Goal: Information Seeking & Learning: Learn about a topic

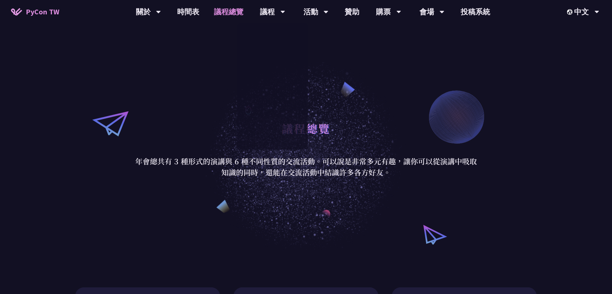
click at [221, 12] on link "議程總覽" at bounding box center [229, 12] width 44 height 24
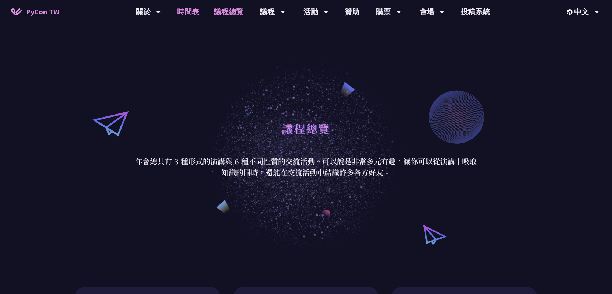
click at [183, 12] on link "時間表" at bounding box center [188, 12] width 37 height 24
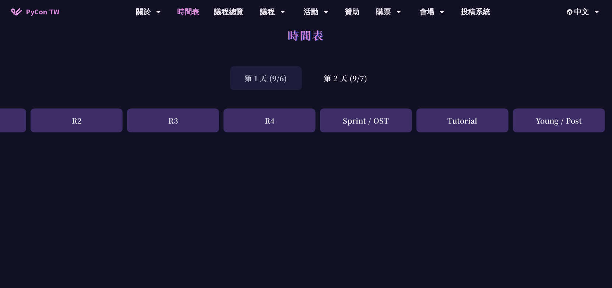
scroll to position [0, 170]
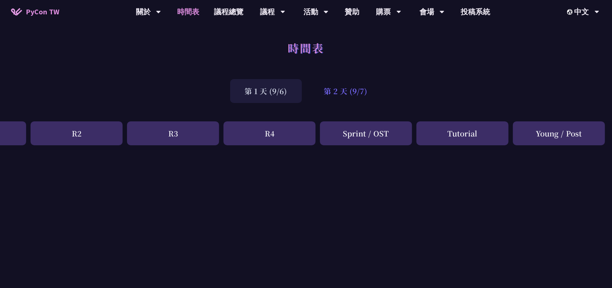
click at [324, 95] on div "第 2 天 (9/7)" at bounding box center [345, 91] width 73 height 24
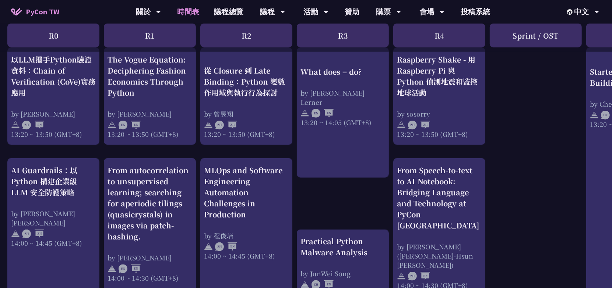
scroll to position [552, 0]
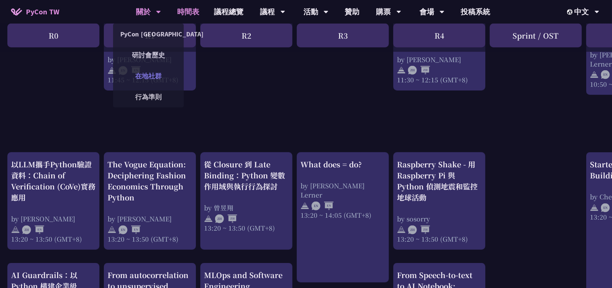
click at [154, 80] on link "在地社群" at bounding box center [148, 75] width 71 height 17
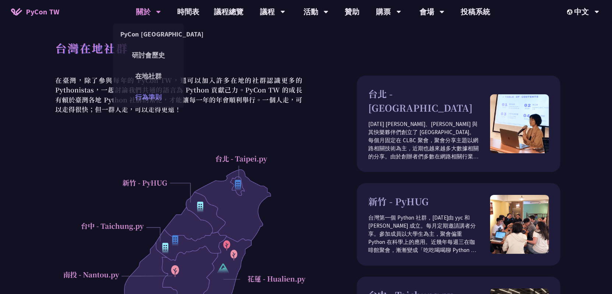
click at [151, 93] on link "行為準則" at bounding box center [148, 96] width 71 height 17
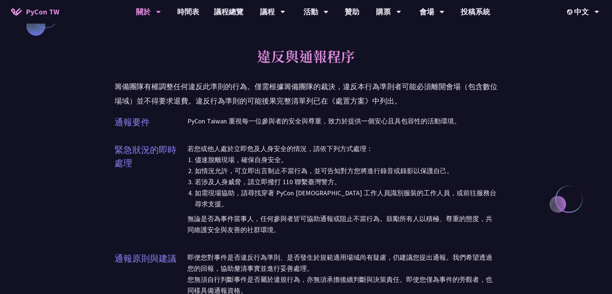
scroll to position [663, 0]
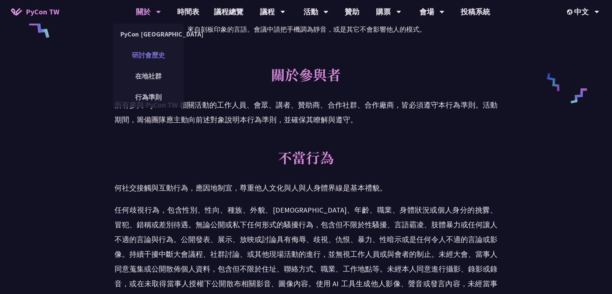
click at [155, 59] on link "研討會歷史" at bounding box center [148, 54] width 71 height 17
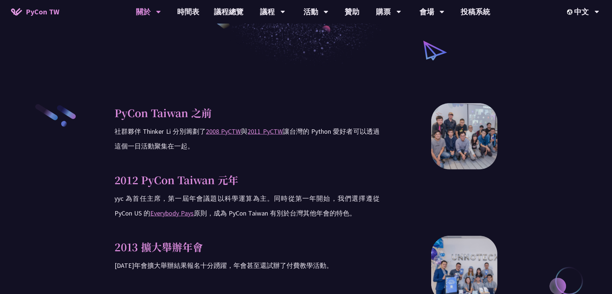
scroll to position [258, 0]
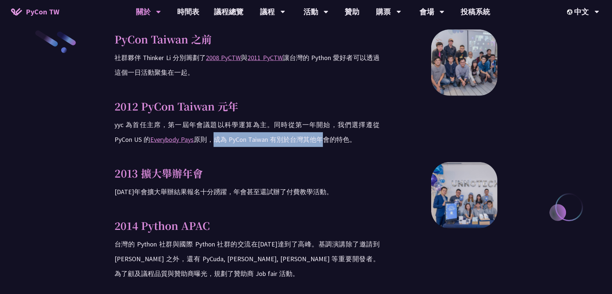
drag, startPoint x: 211, startPoint y: 139, endPoint x: 317, endPoint y: 136, distance: 105.7
click at [317, 136] on p "yyc 為首任主席，第一屆年會議題以科學運算為主。同時從第一年開始，我們選擇遵從 PyCon US 的 Everybody Pays 原則，成為 PyCon …" at bounding box center [247, 131] width 265 height 29
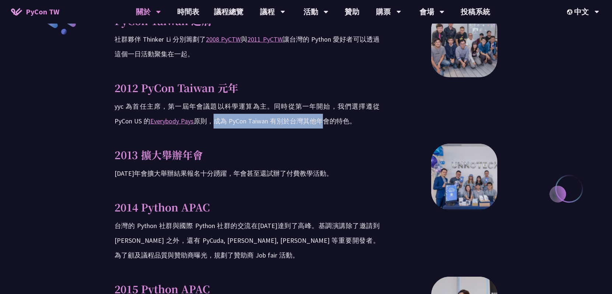
scroll to position [295, 0]
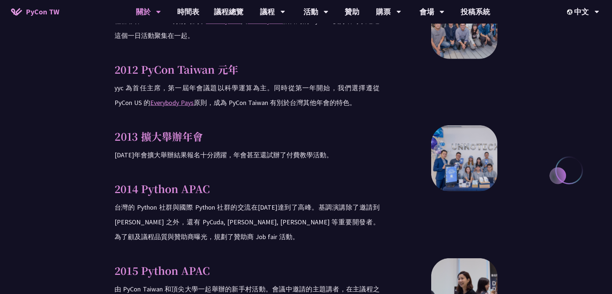
click at [333, 149] on p "[DATE]年會擴大舉辦結果報名十分踴躍，年會甚至還試辦了付費教學活動。" at bounding box center [247, 155] width 265 height 15
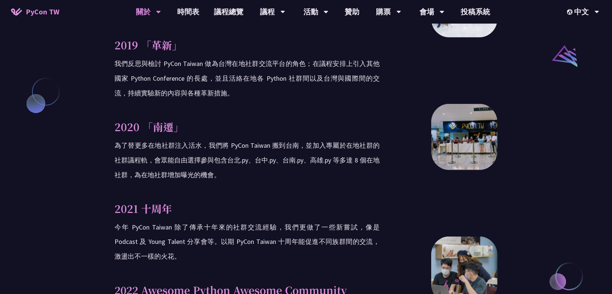
scroll to position [589, 0]
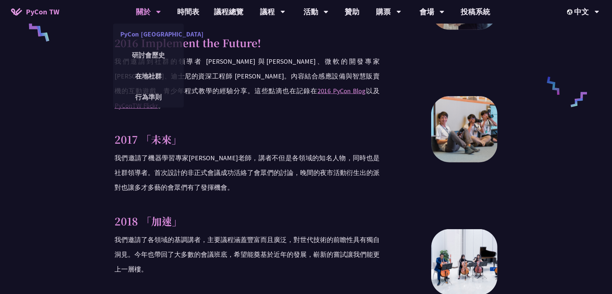
click at [153, 28] on link "PyCon [GEOGRAPHIC_DATA]" at bounding box center [148, 33] width 71 height 17
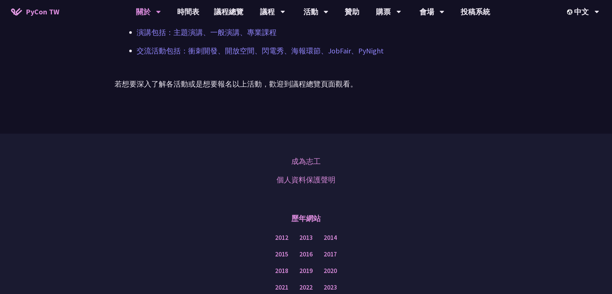
scroll to position [295, 0]
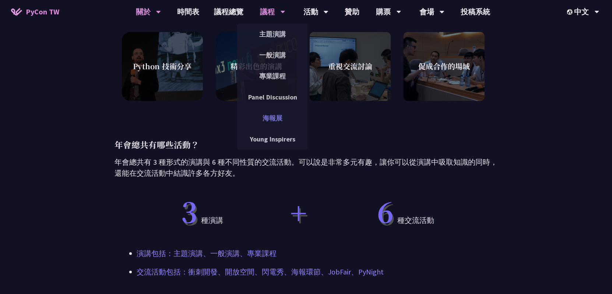
click at [280, 122] on link "海報展" at bounding box center [272, 117] width 71 height 17
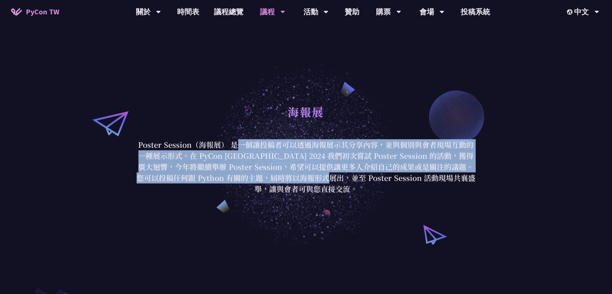
drag, startPoint x: 238, startPoint y: 147, endPoint x: 330, endPoint y: 177, distance: 96.7
click at [330, 177] on p "Poster Session（海報展） 是一個讓投稿者可以透過海報展示其分享內容，並與個別與會者現場互動的一種展示形式。在 PyCon [GEOGRAPHIC…" at bounding box center [306, 166] width 342 height 55
drag, startPoint x: 330, startPoint y: 177, endPoint x: 286, endPoint y: 172, distance: 44.1
click at [286, 172] on p "Poster Session（海報展） 是一個讓投稿者可以透過海報展示其分享內容，並與個別與會者現場互動的一種展示形式。在 PyCon [GEOGRAPHIC…" at bounding box center [306, 166] width 342 height 55
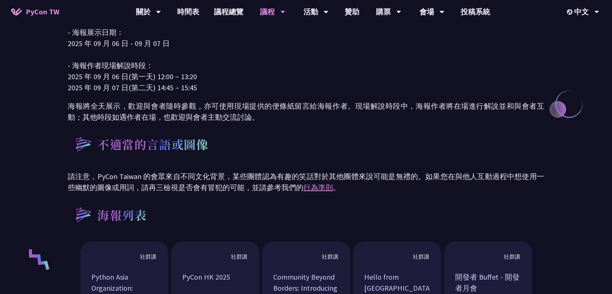
scroll to position [258, 0]
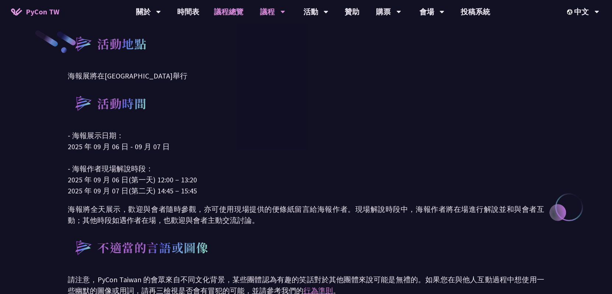
click at [225, 11] on link "議程總覽" at bounding box center [229, 12] width 44 height 24
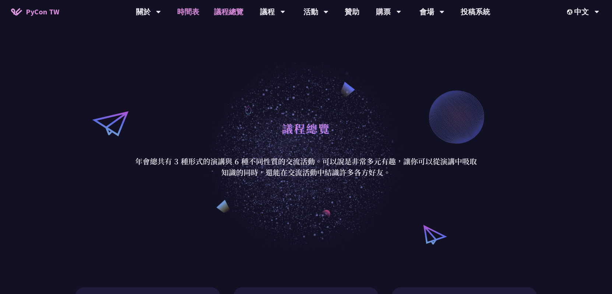
click at [200, 11] on link "時間表" at bounding box center [188, 12] width 37 height 24
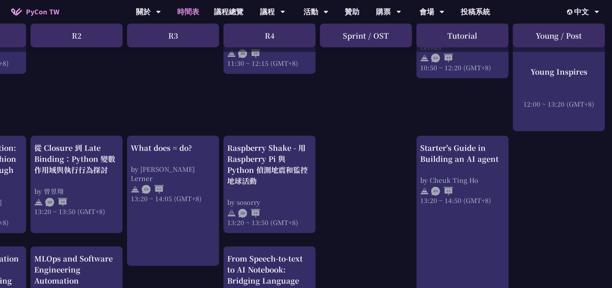
scroll to position [589, 170]
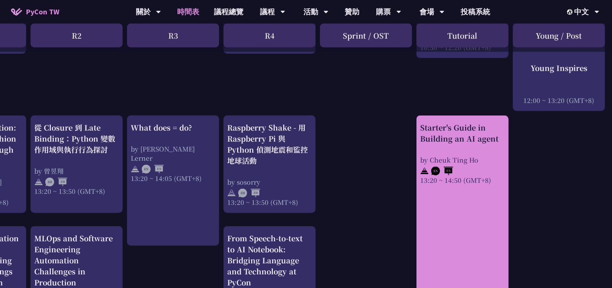
click at [470, 152] on div "Starter's Guide in Building an AI agent by [PERSON_NAME] 13:20 ~ 14:50 (GMT+8)" at bounding box center [462, 153] width 85 height 63
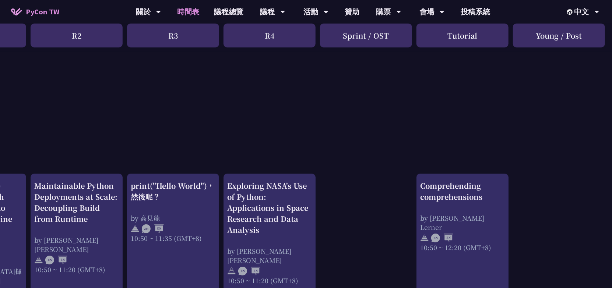
scroll to position [0, 170]
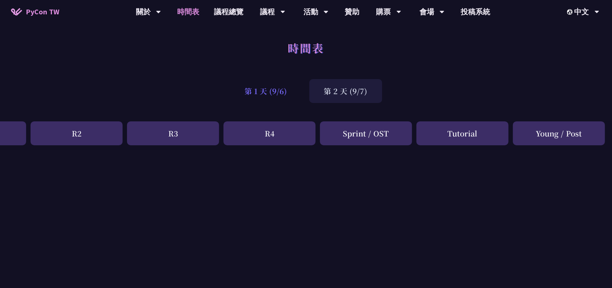
click at [272, 87] on div "第 1 天 (9/6)" at bounding box center [266, 91] width 72 height 24
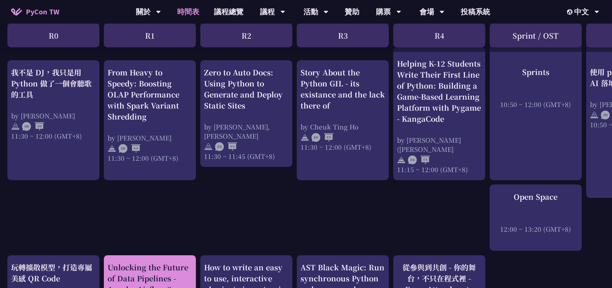
scroll to position [516, 0]
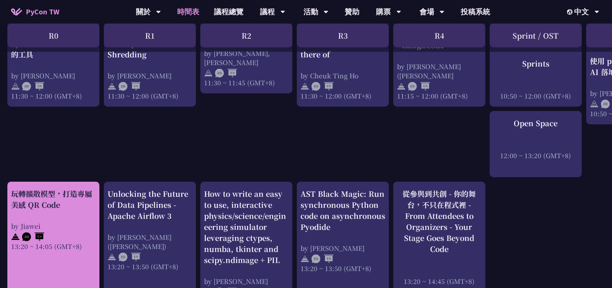
click at [79, 232] on div at bounding box center [53, 236] width 85 height 11
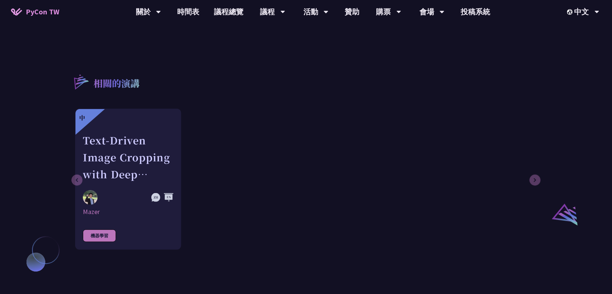
scroll to position [479, 0]
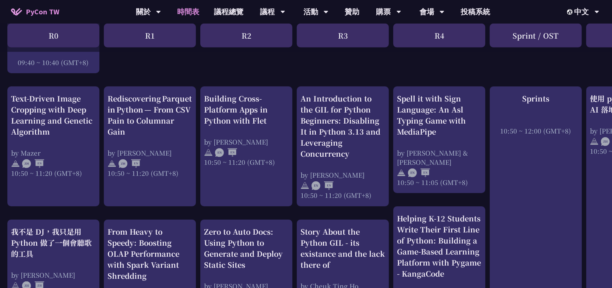
scroll to position [258, 0]
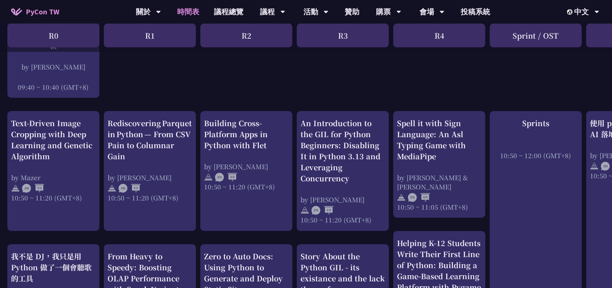
click at [536, 37] on div "Sprint / OST" at bounding box center [536, 36] width 92 height 24
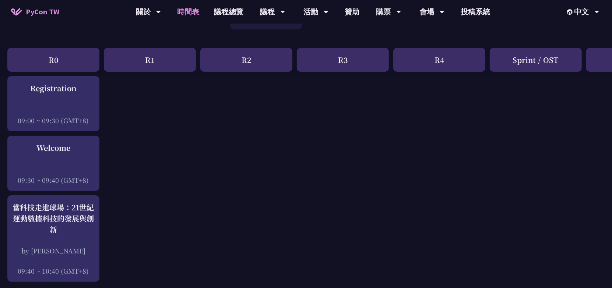
scroll to position [0, 0]
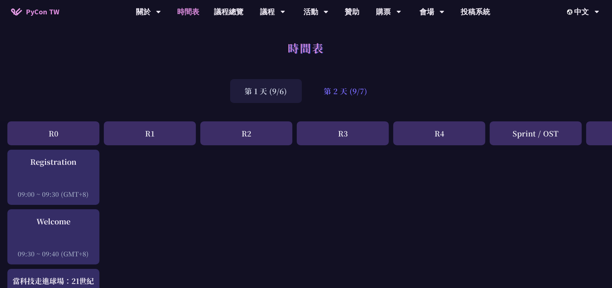
click at [364, 92] on div "第 2 天 (9/7)" at bounding box center [345, 91] width 73 height 24
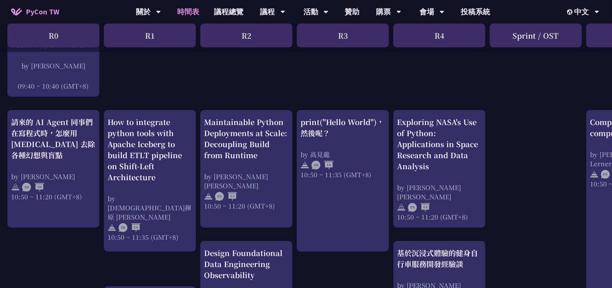
scroll to position [258, 0]
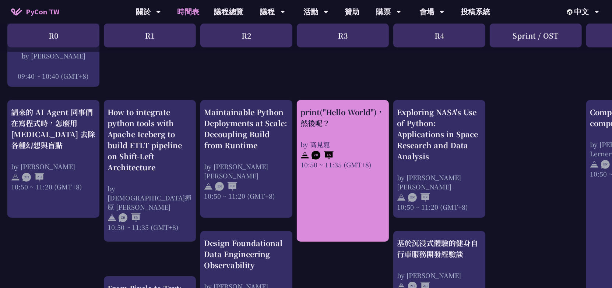
click at [366, 123] on div "print("Hello World")，然後呢？" at bounding box center [342, 118] width 85 height 22
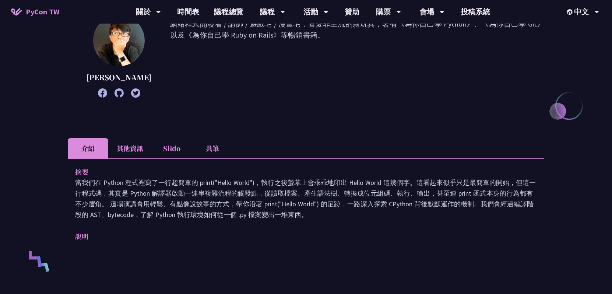
scroll to position [110, 0]
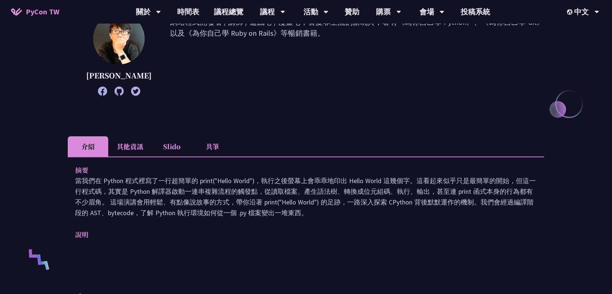
drag, startPoint x: 167, startPoint y: 201, endPoint x: 277, endPoint y: 208, distance: 109.9
click at [277, 208] on p "當我們在 Python 程式裡寫了一行超簡單的 print("Hello World")，執行之後螢幕上會乖乖地印出 Hello World 這幾個字。這看起…" at bounding box center [306, 196] width 462 height 43
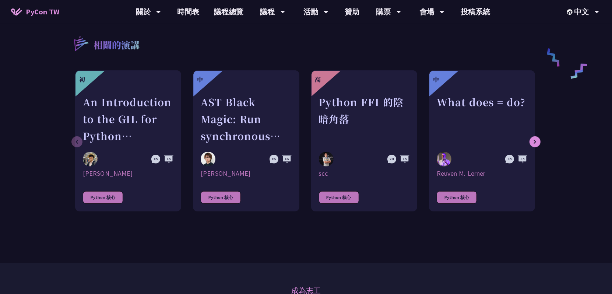
scroll to position [368, 0]
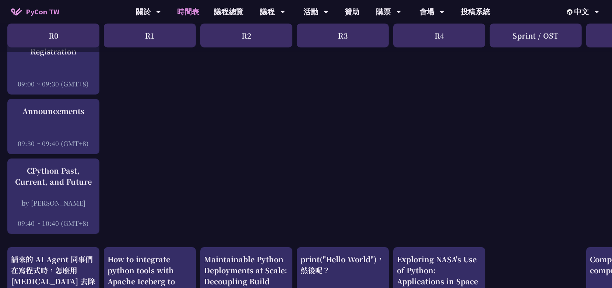
scroll to position [74, 0]
